Goal: Task Accomplishment & Management: Manage account settings

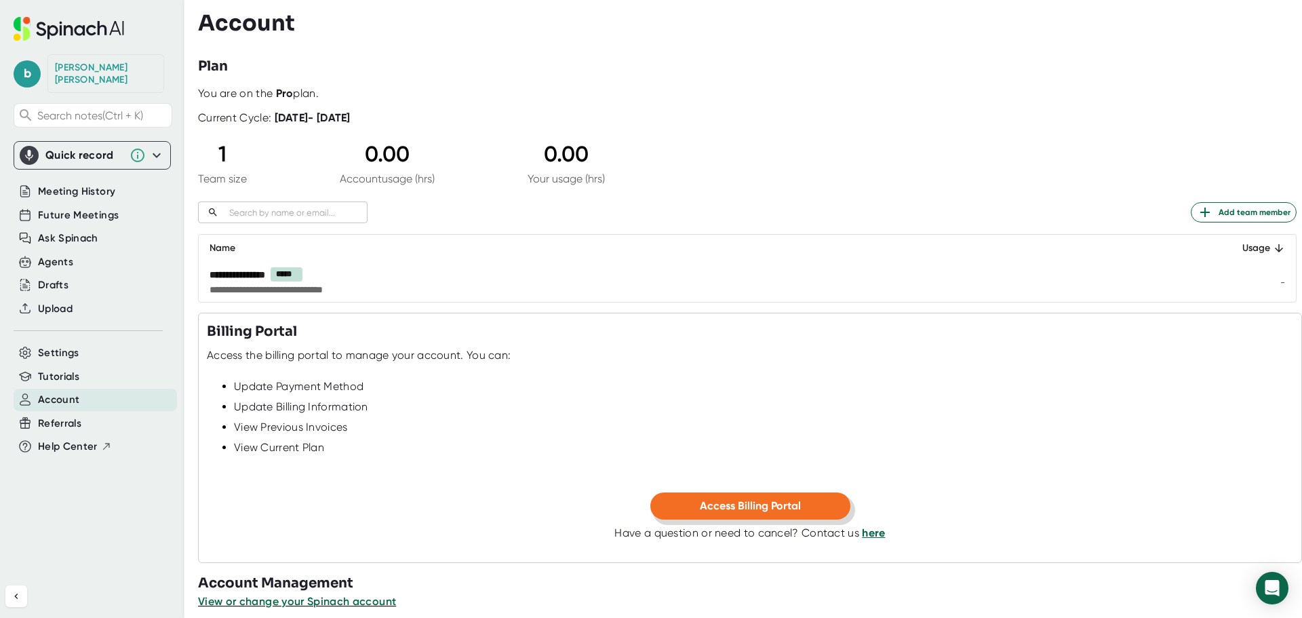
click at [725, 504] on span "Access Billing Portal" at bounding box center [750, 505] width 101 height 13
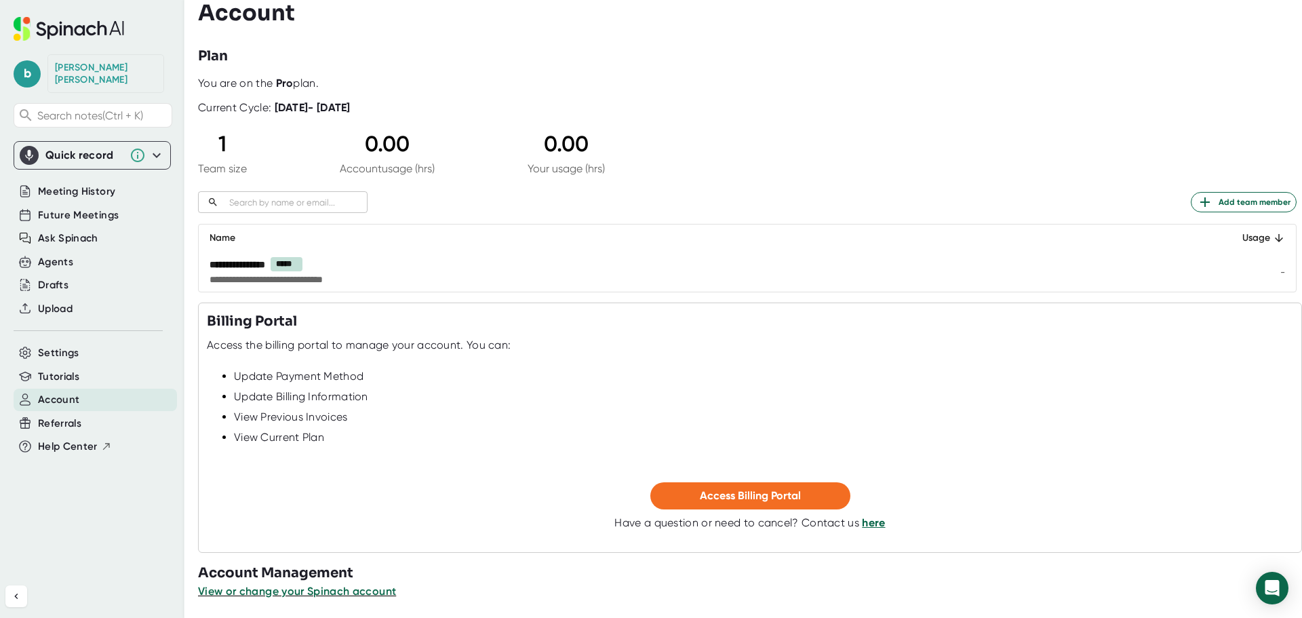
scroll to position [13, 0]
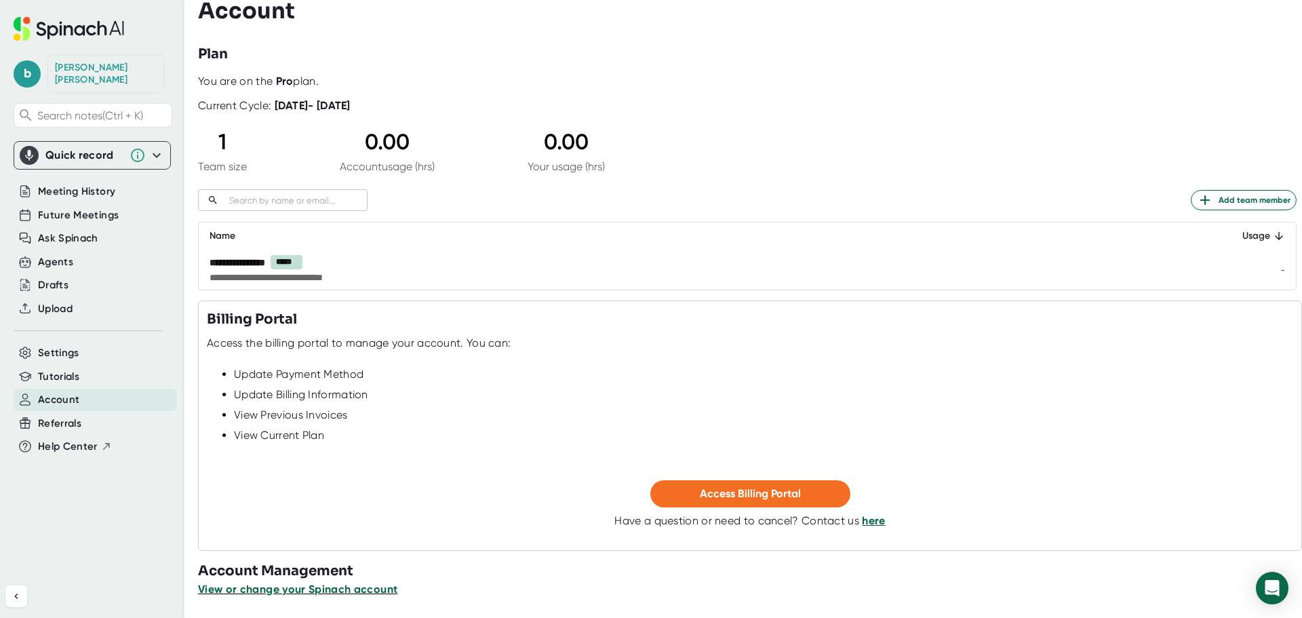
click at [350, 593] on span "View or change your Spinach account" at bounding box center [297, 589] width 199 height 13
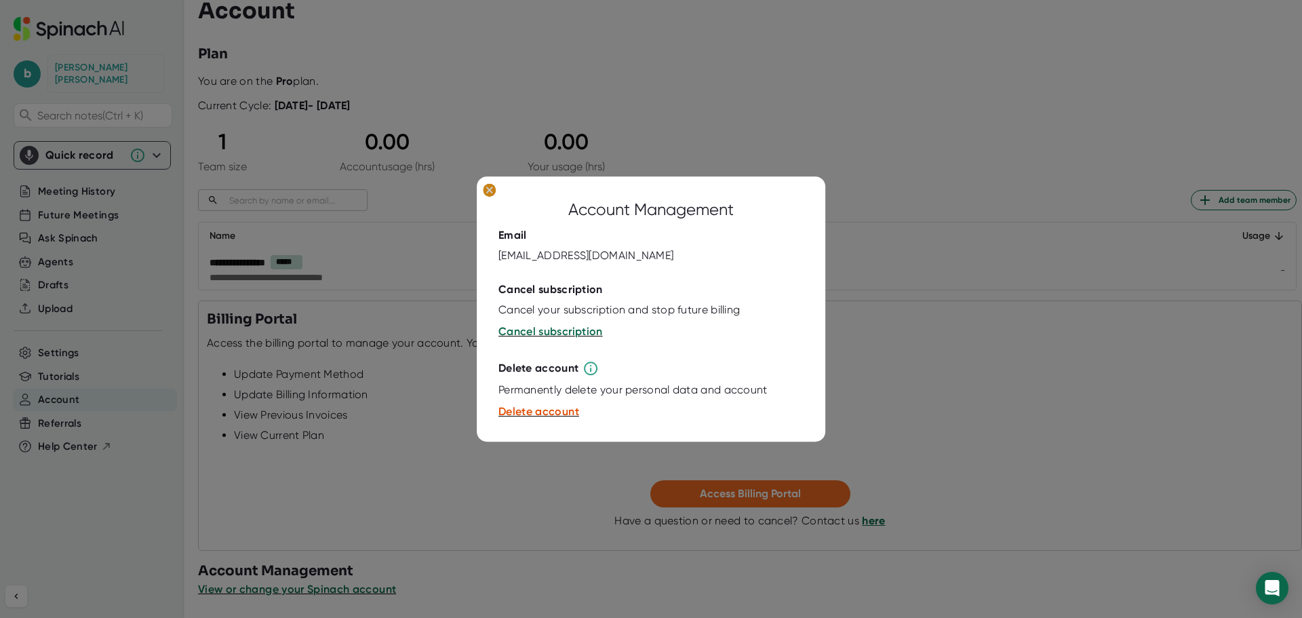
click at [489, 194] on ellipse at bounding box center [489, 190] width 13 height 14
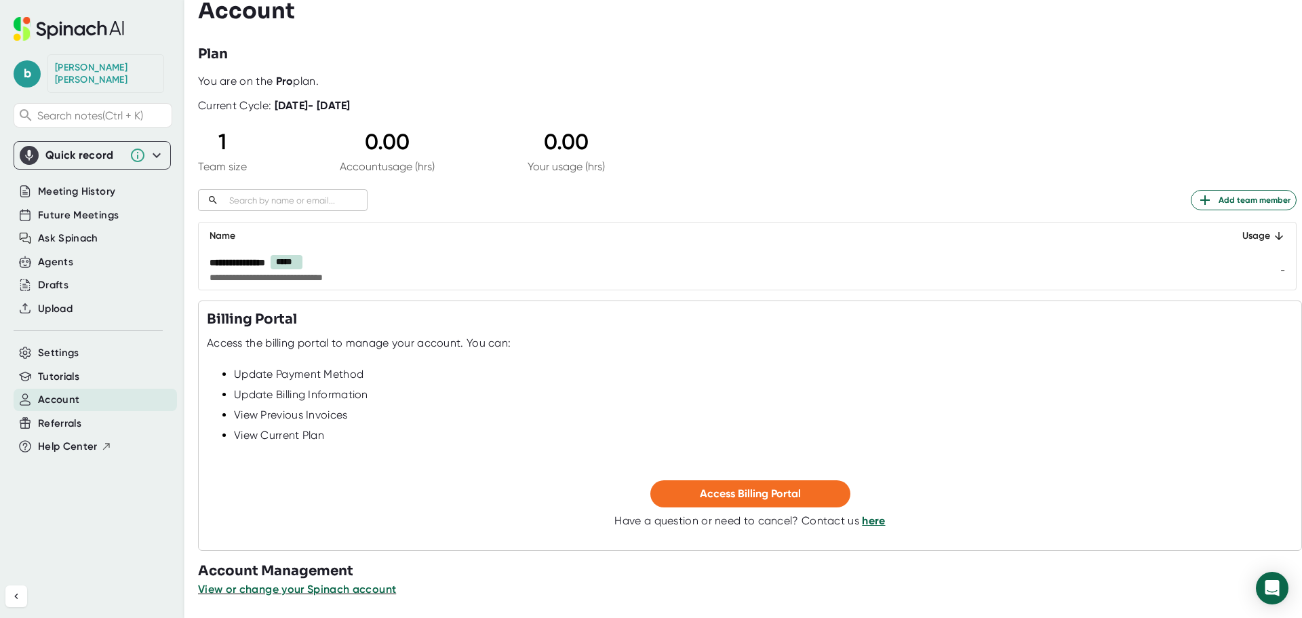
scroll to position [0, 0]
